Goal: Use online tool/utility: Utilize a website feature to perform a specific function

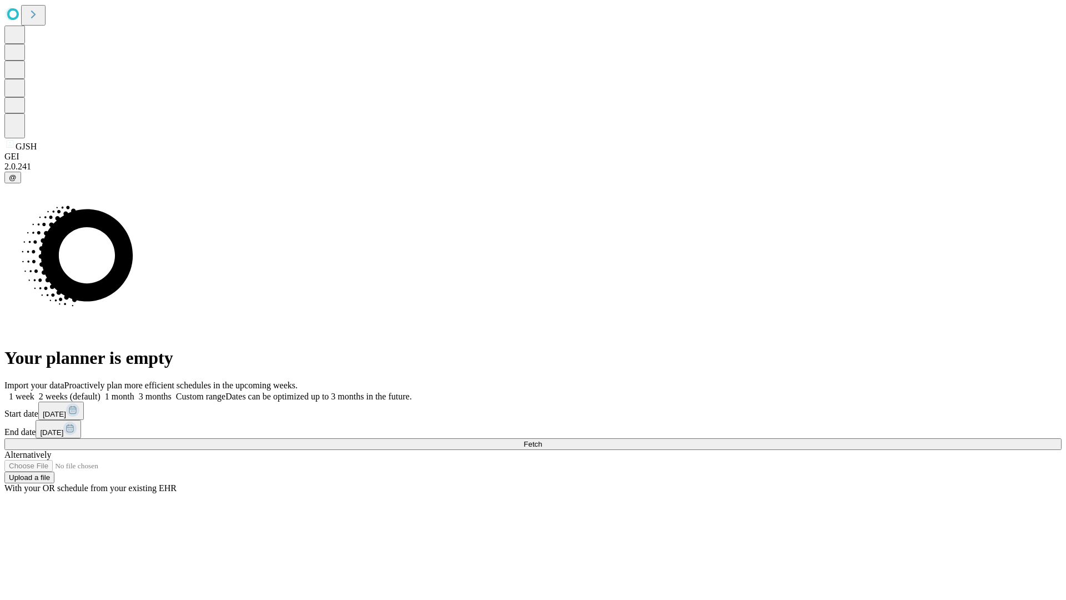
click at [542, 440] on span "Fetch" at bounding box center [532, 444] width 18 height 8
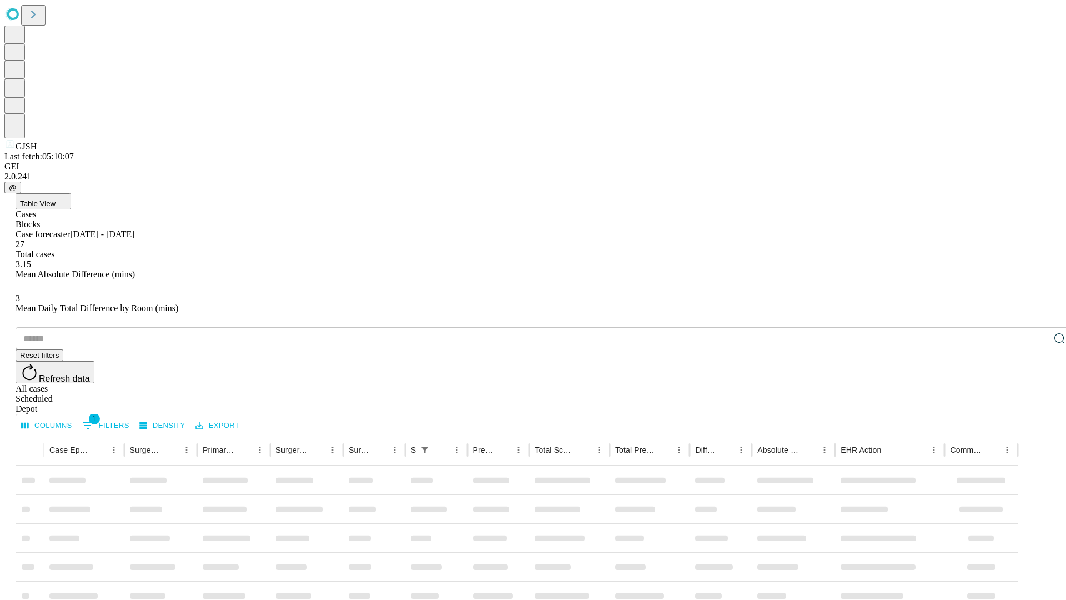
click at [56, 199] on span "Table View" at bounding box center [38, 203] width 36 height 8
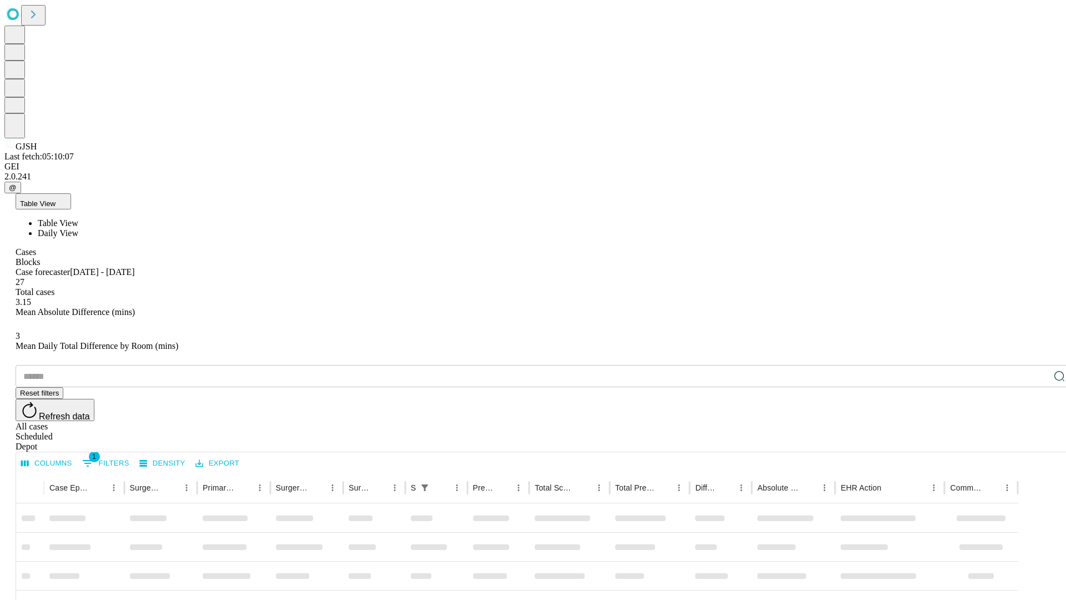
click at [78, 228] on span "Daily View" at bounding box center [58, 232] width 41 height 9
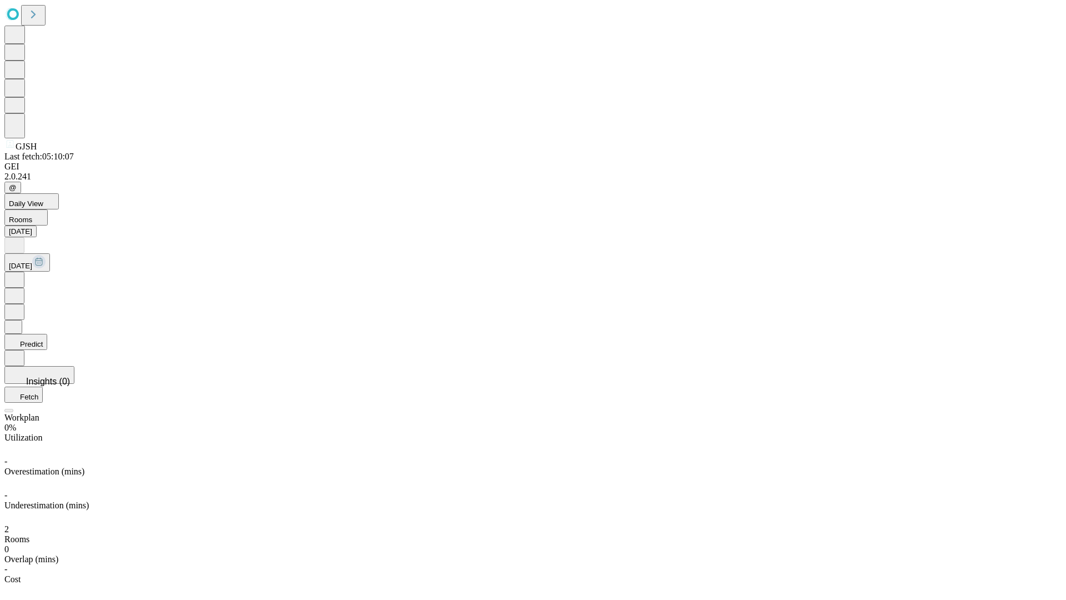
click at [47, 334] on button "Predict" at bounding box center [25, 342] width 43 height 16
